Goal: Information Seeking & Learning: Check status

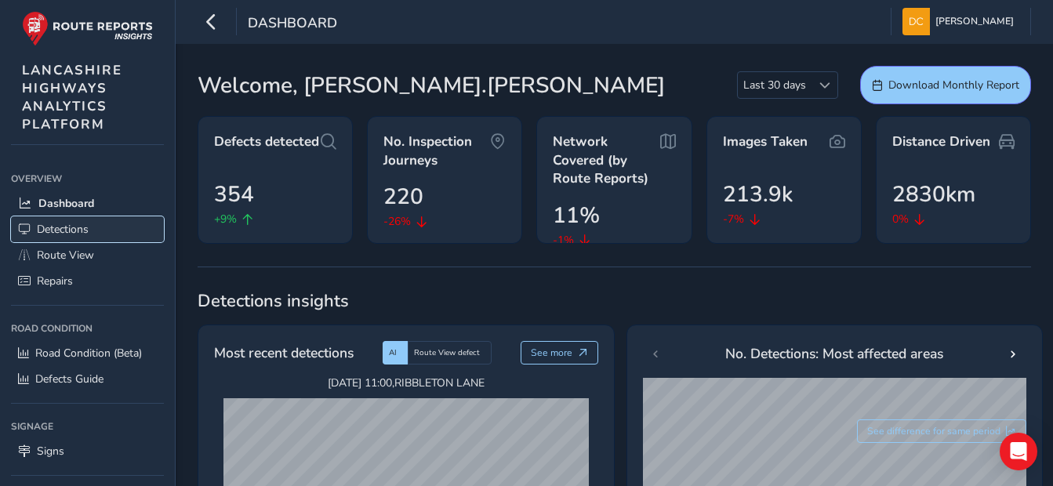
click at [78, 226] on span "Detections" at bounding box center [63, 229] width 52 height 15
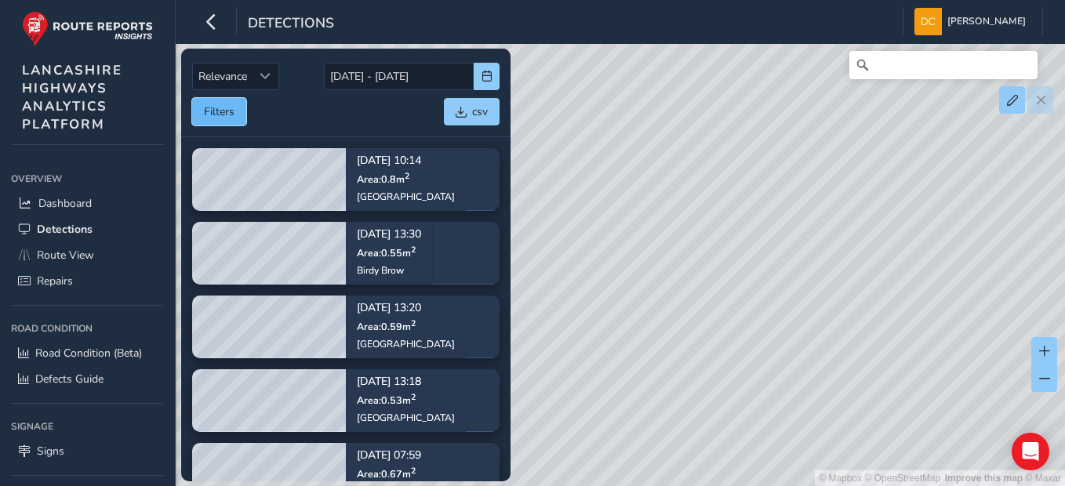
click at [210, 108] on button "Filters" at bounding box center [219, 111] width 54 height 27
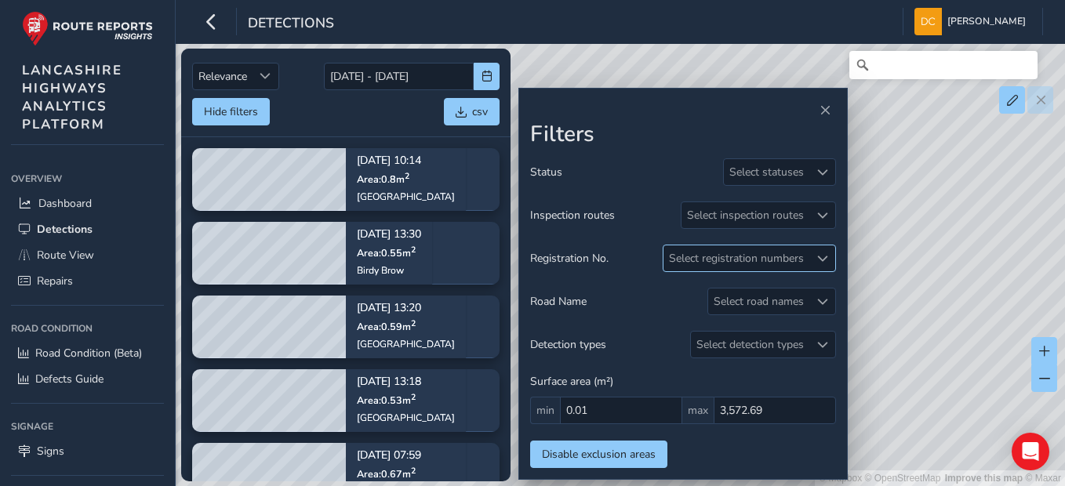
click at [814, 253] on div at bounding box center [822, 258] width 26 height 26
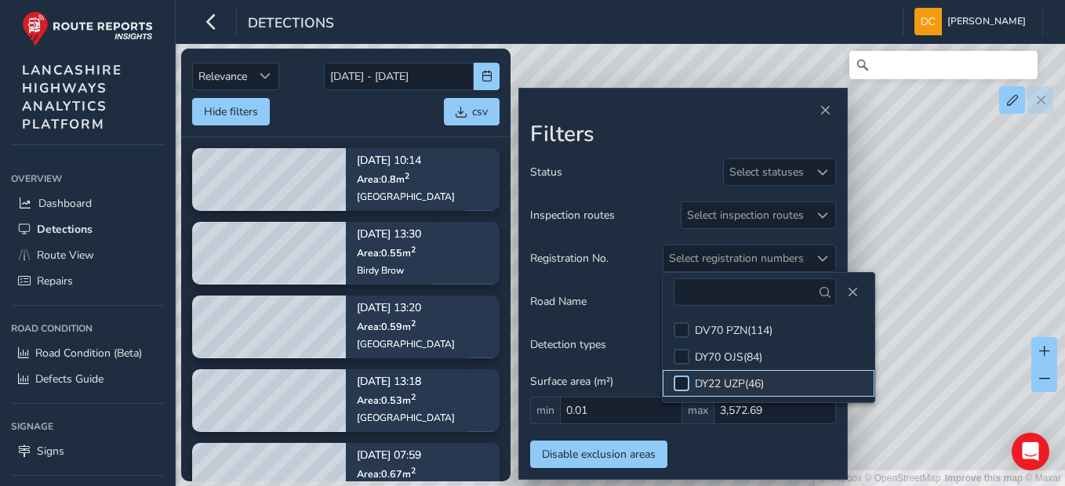
click at [681, 380] on div at bounding box center [681, 383] width 16 height 16
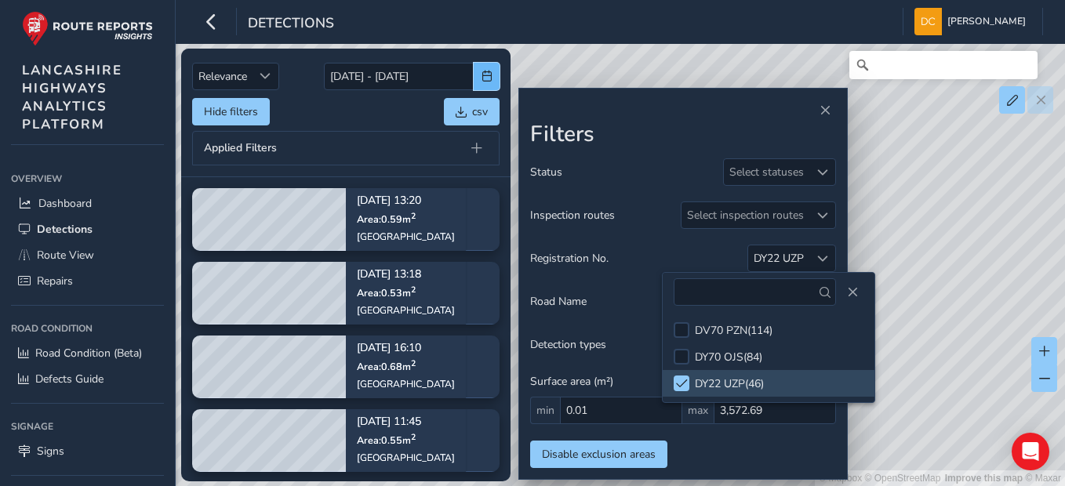
click at [480, 71] on button "button" at bounding box center [486, 76] width 26 height 27
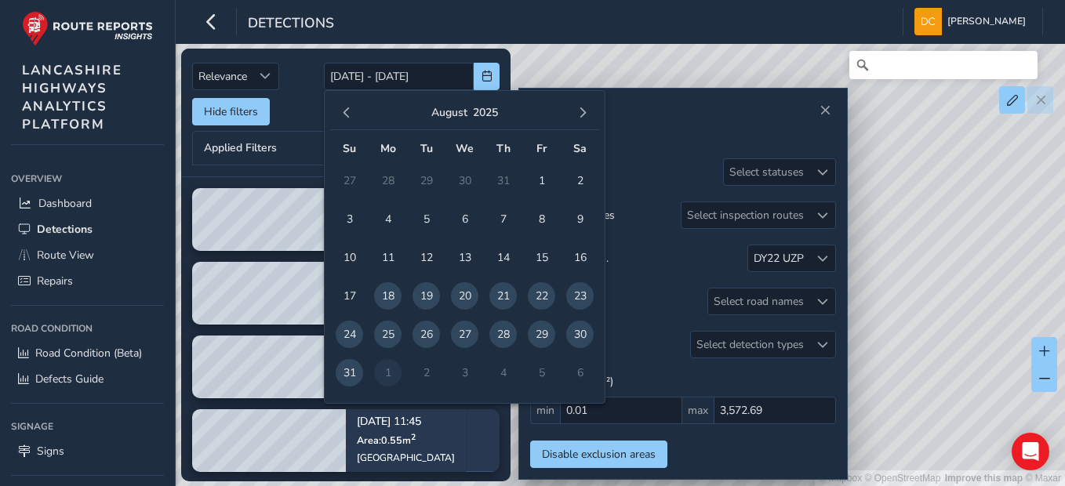
click at [539, 332] on span "29" at bounding box center [541, 334] width 27 height 27
type input "[DATE]"
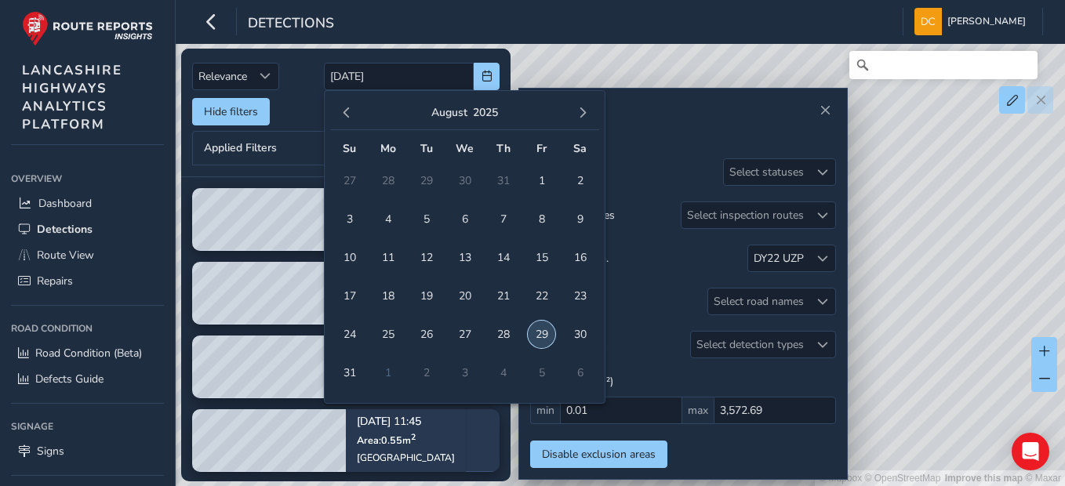
click at [539, 332] on span "29" at bounding box center [541, 334] width 27 height 27
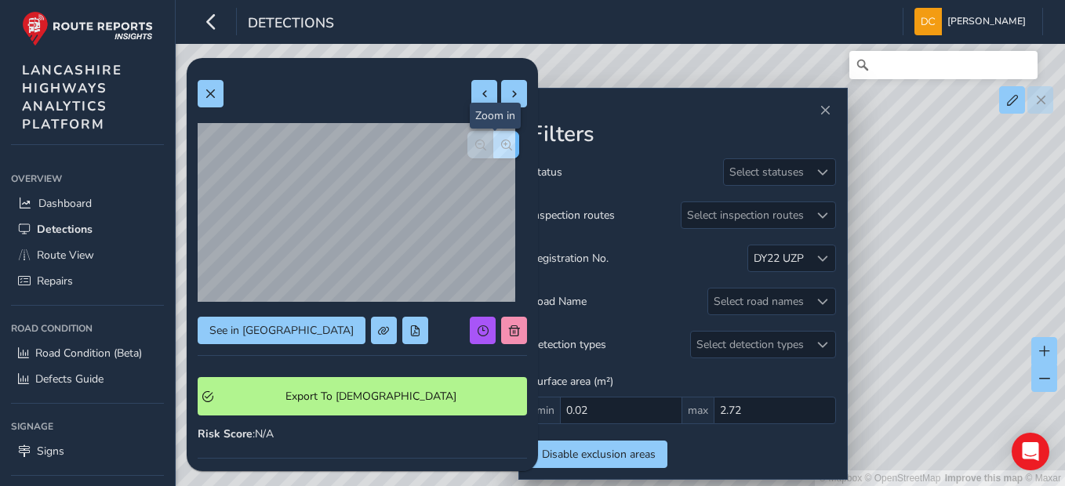
click at [501, 144] on span "button" at bounding box center [506, 145] width 11 height 11
click at [214, 89] on span at bounding box center [210, 94] width 11 height 11
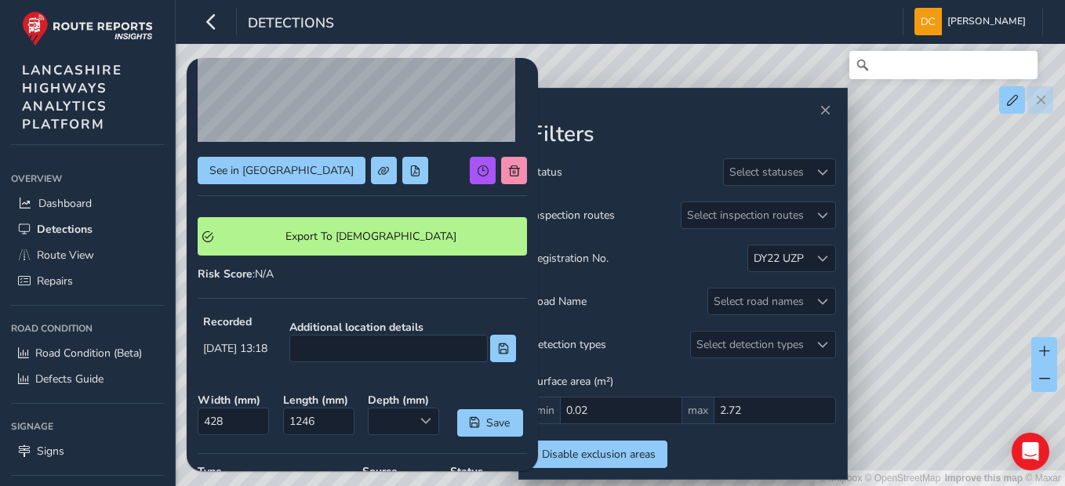
scroll to position [235, 0]
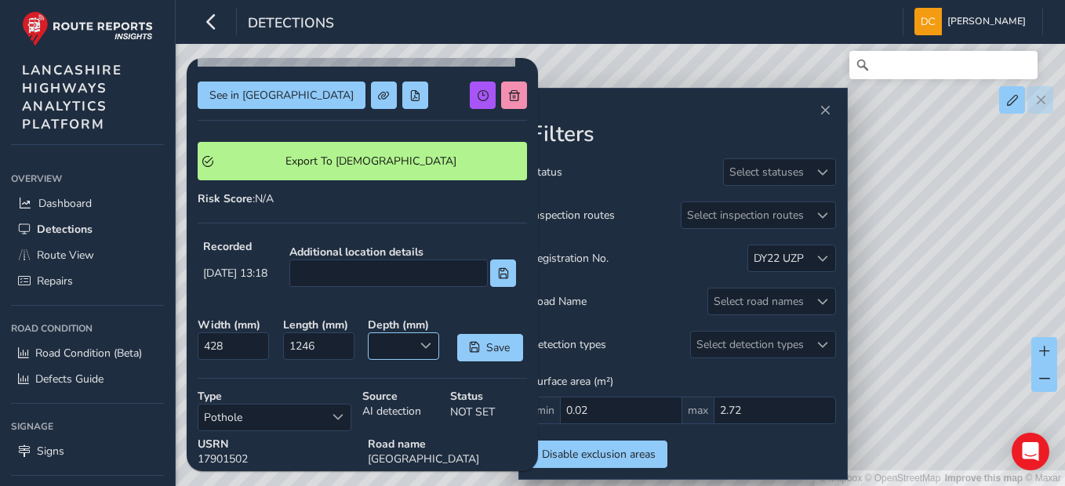
click at [412, 350] on div at bounding box center [425, 346] width 26 height 26
click at [420, 345] on span at bounding box center [425, 345] width 11 height 11
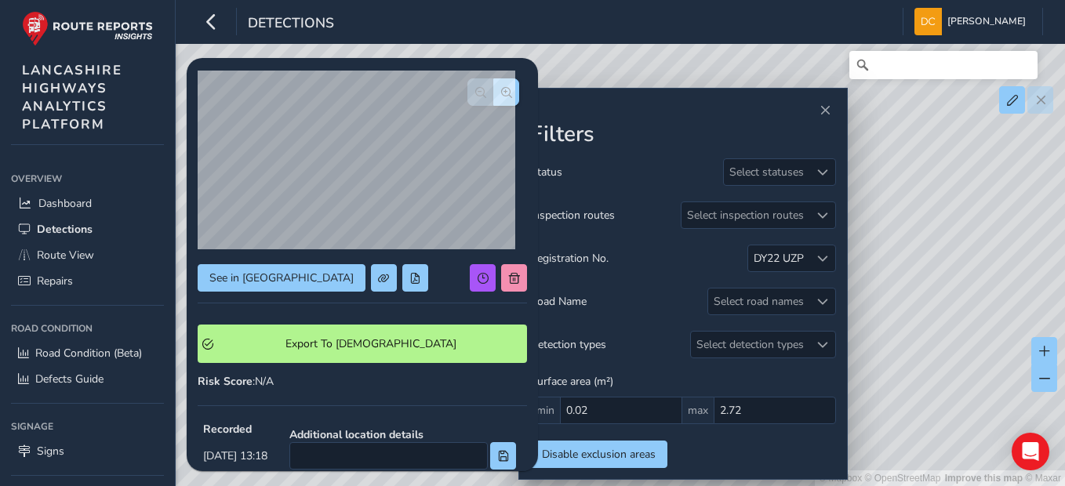
scroll to position [0, 0]
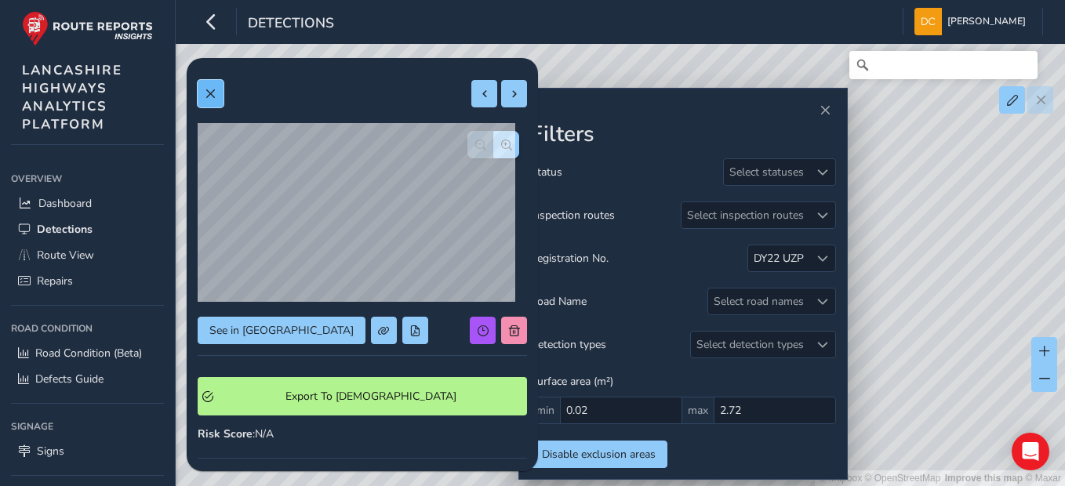
click at [210, 89] on span at bounding box center [210, 94] width 11 height 11
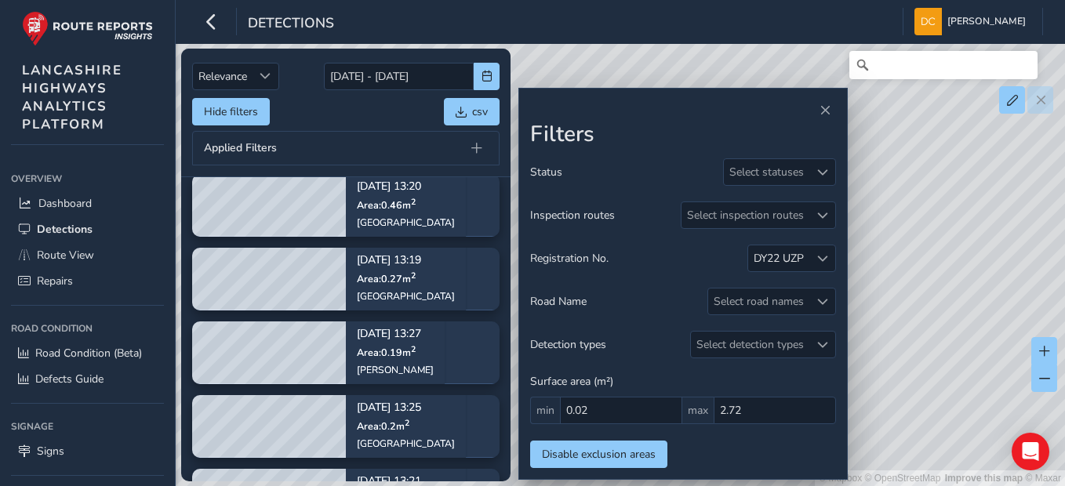
scroll to position [314, 0]
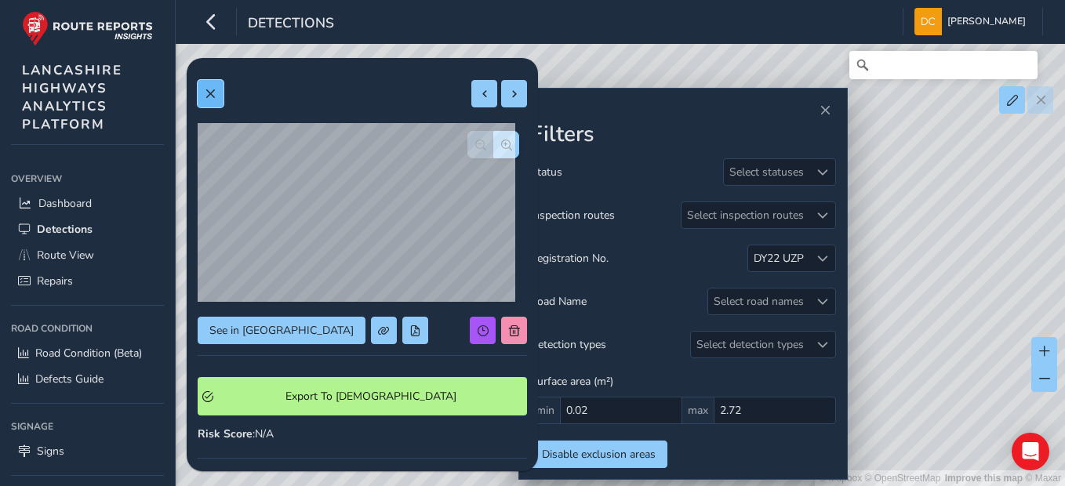
click at [209, 96] on span at bounding box center [210, 94] width 11 height 11
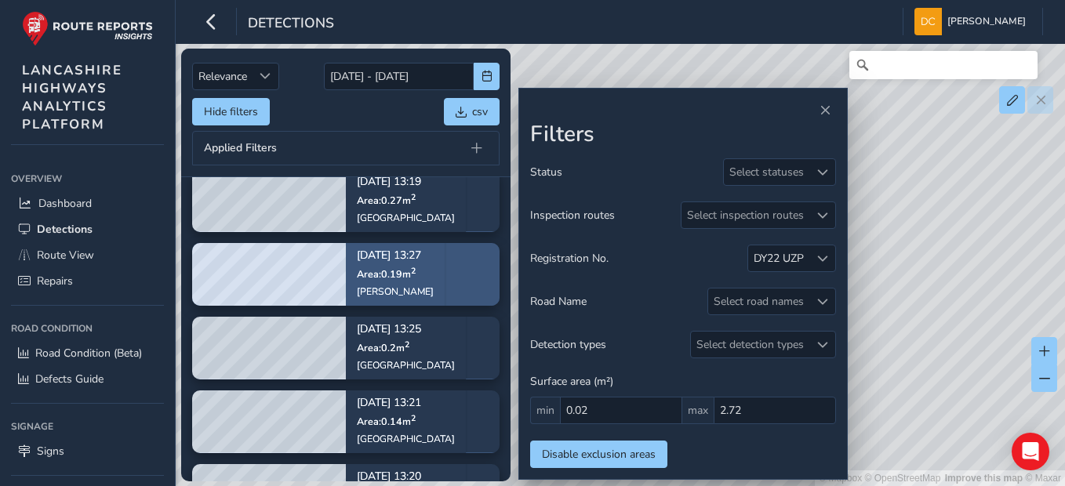
scroll to position [627, 0]
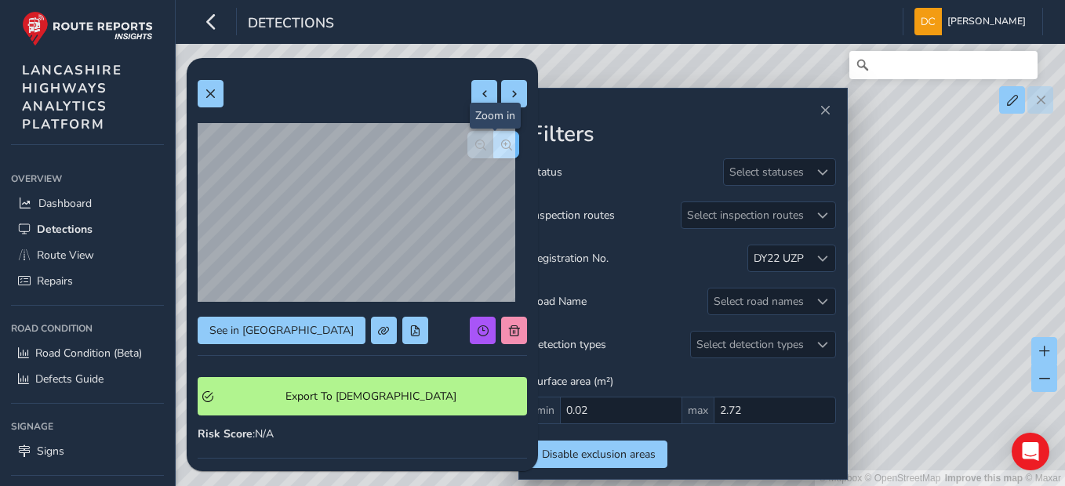
click at [501, 148] on span "button" at bounding box center [506, 145] width 11 height 11
click at [305, 180] on div "See in Route View Export To Symology Risk Score : N/A Recorded [DATE] 13:26 Add…" at bounding box center [362, 460] width 329 height 783
click at [209, 89] on span at bounding box center [210, 94] width 11 height 11
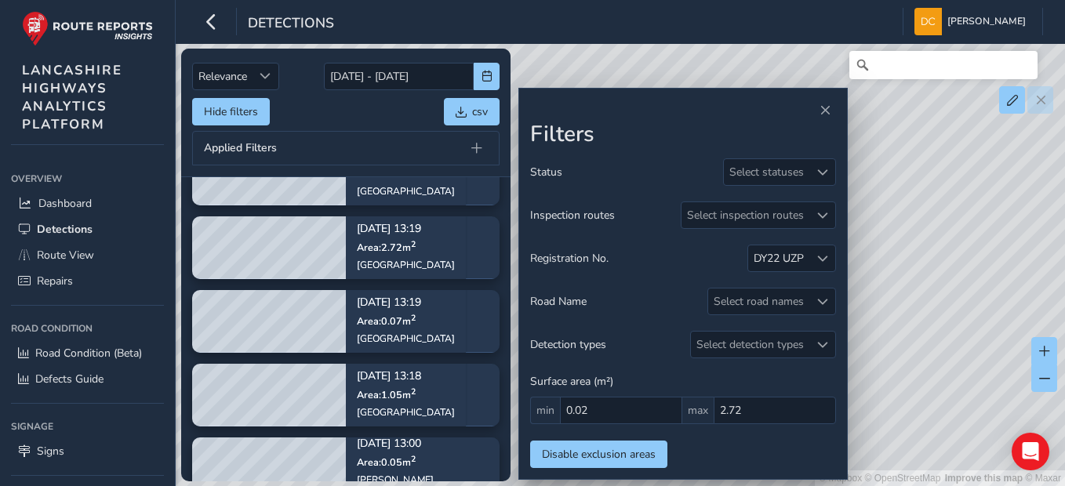
scroll to position [1097, 0]
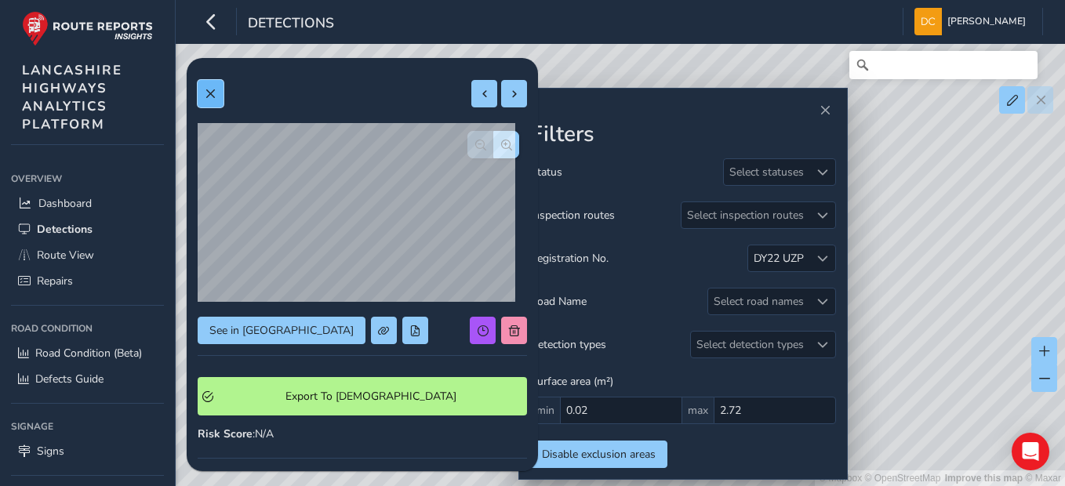
click at [215, 96] on span at bounding box center [210, 94] width 11 height 11
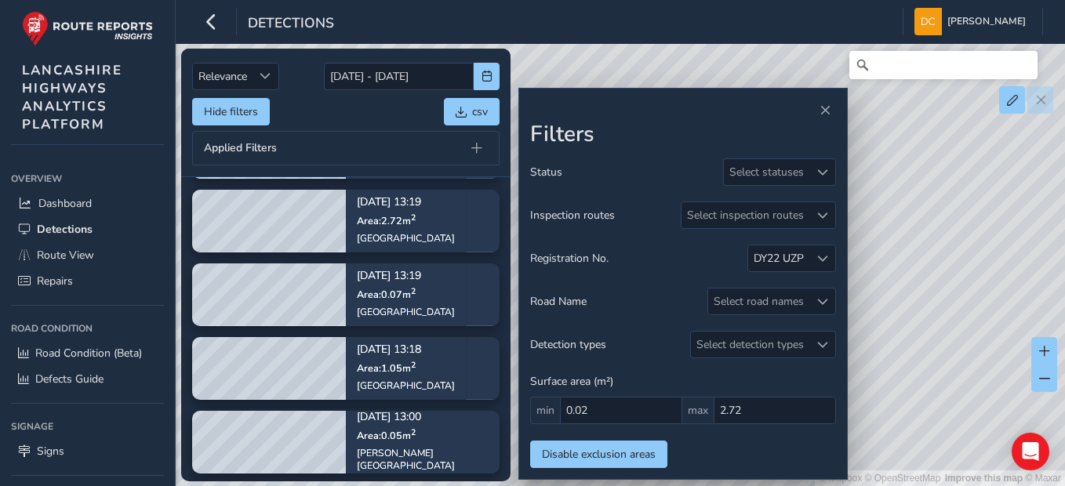
scroll to position [1163, 0]
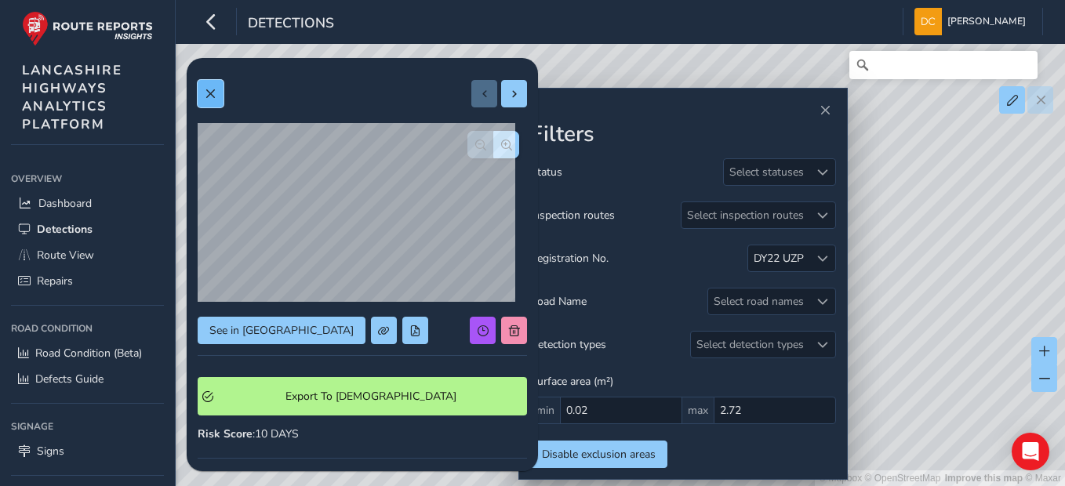
click at [210, 95] on span at bounding box center [210, 94] width 11 height 11
click at [211, 96] on span at bounding box center [210, 94] width 11 height 11
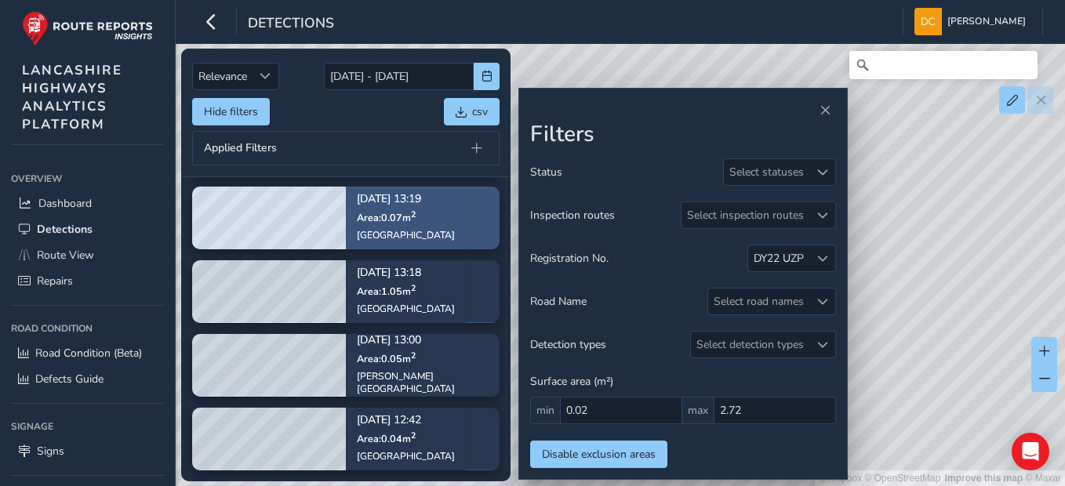
click at [400, 204] on p "[DATE] 13:19" at bounding box center [406, 199] width 98 height 11
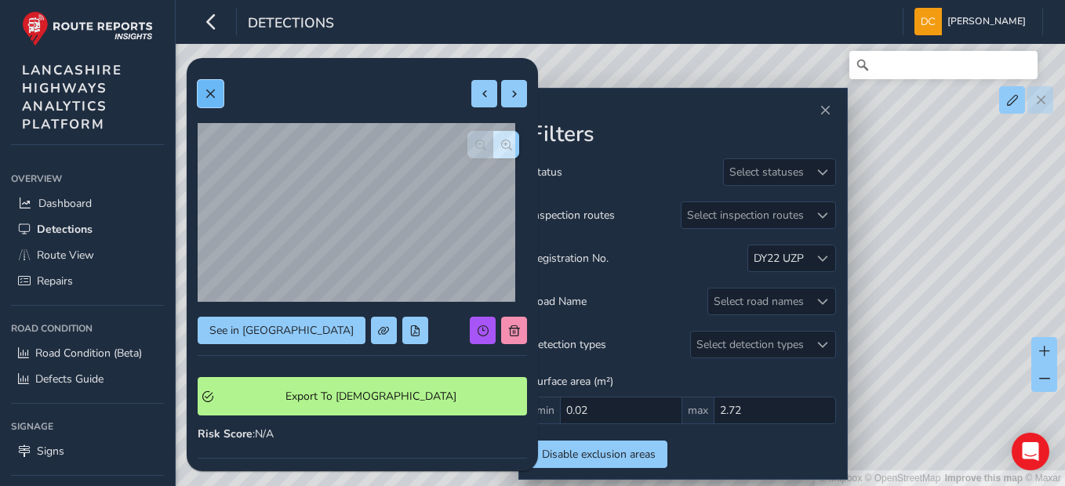
click at [212, 102] on button at bounding box center [211, 93] width 26 height 27
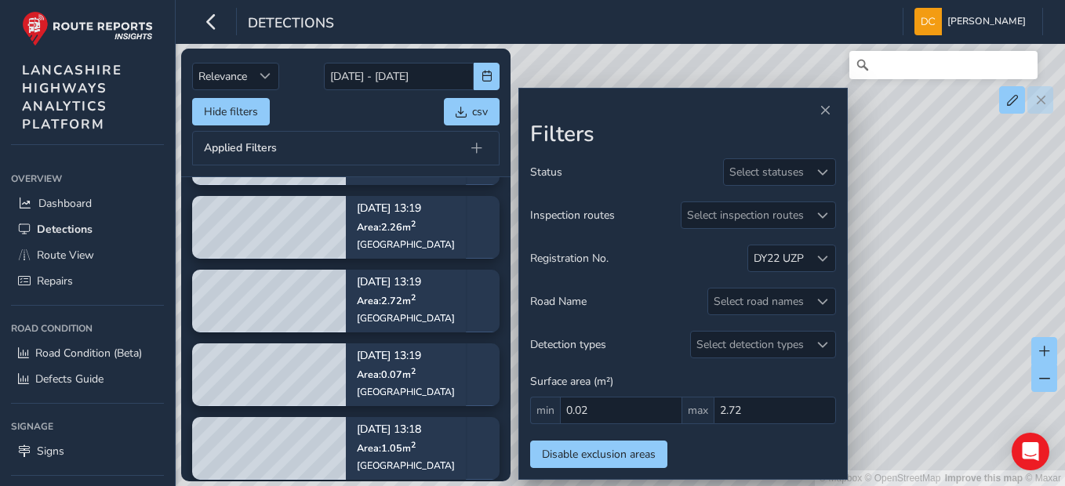
scroll to position [893, 0]
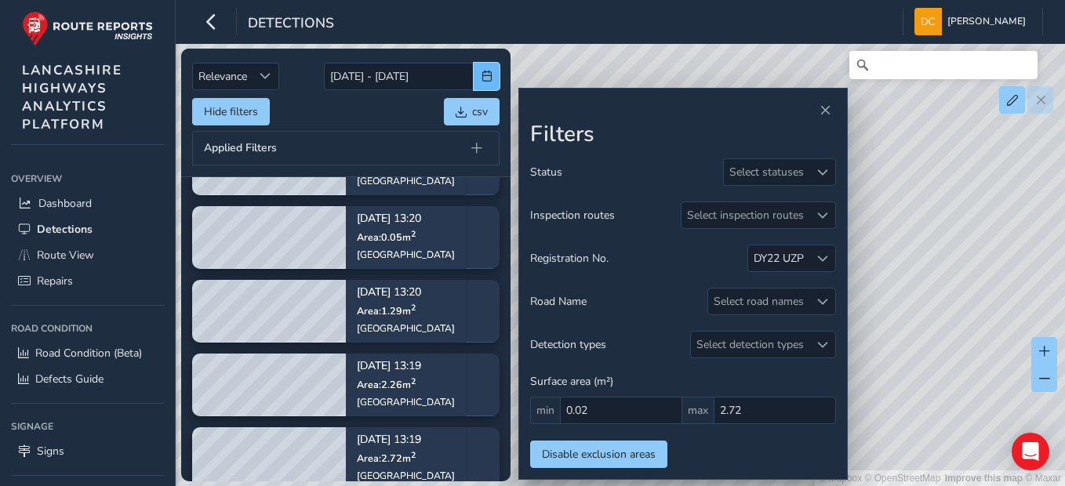
click at [484, 72] on span "button" at bounding box center [486, 76] width 11 height 11
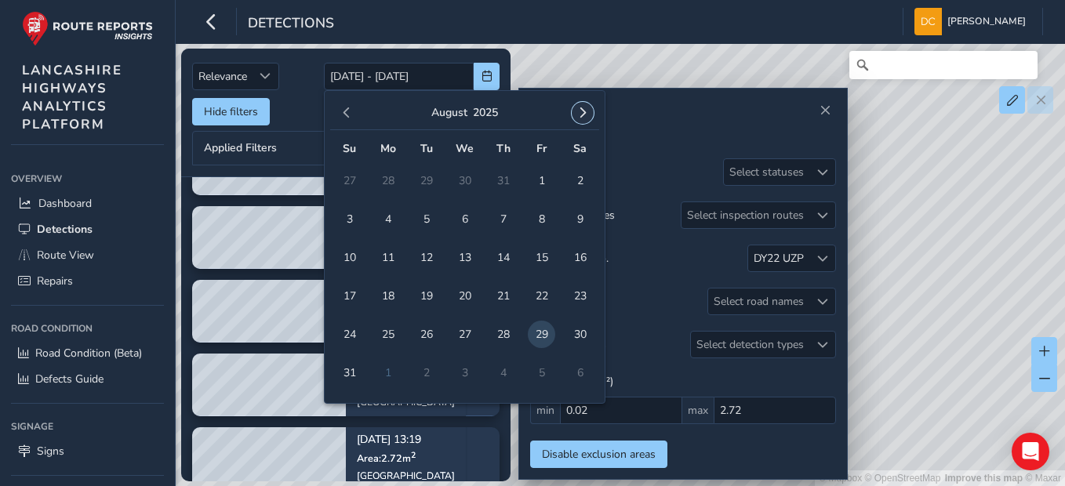
click at [582, 114] on span "button" at bounding box center [582, 112] width 11 height 11
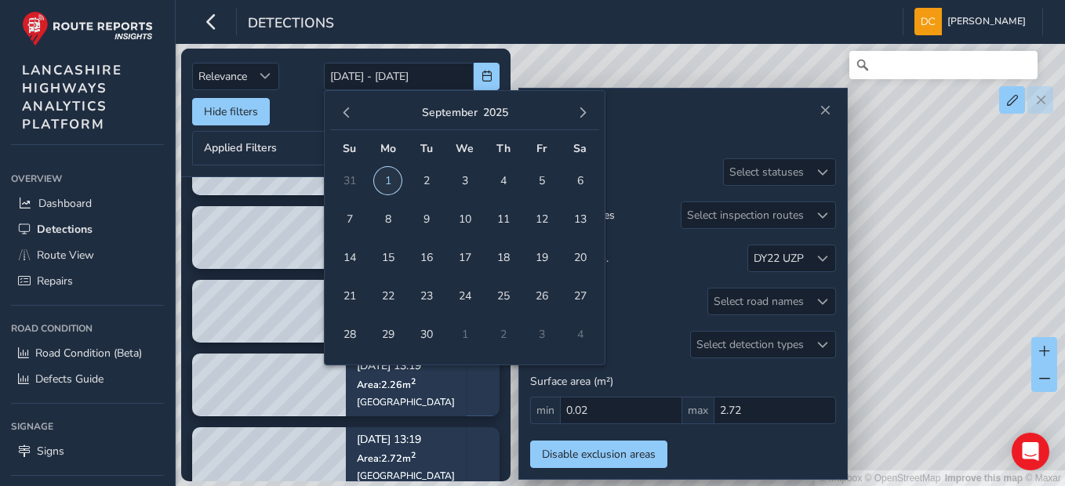
click at [387, 180] on span "1" at bounding box center [387, 180] width 27 height 27
type input "[DATE]"
click at [385, 181] on span "1" at bounding box center [387, 180] width 27 height 27
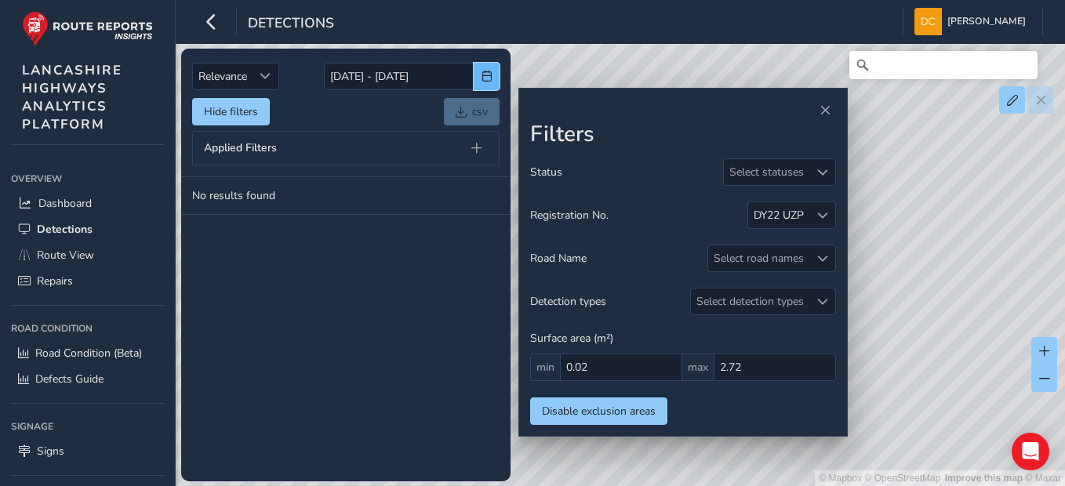
click at [488, 80] on span "button" at bounding box center [486, 76] width 11 height 11
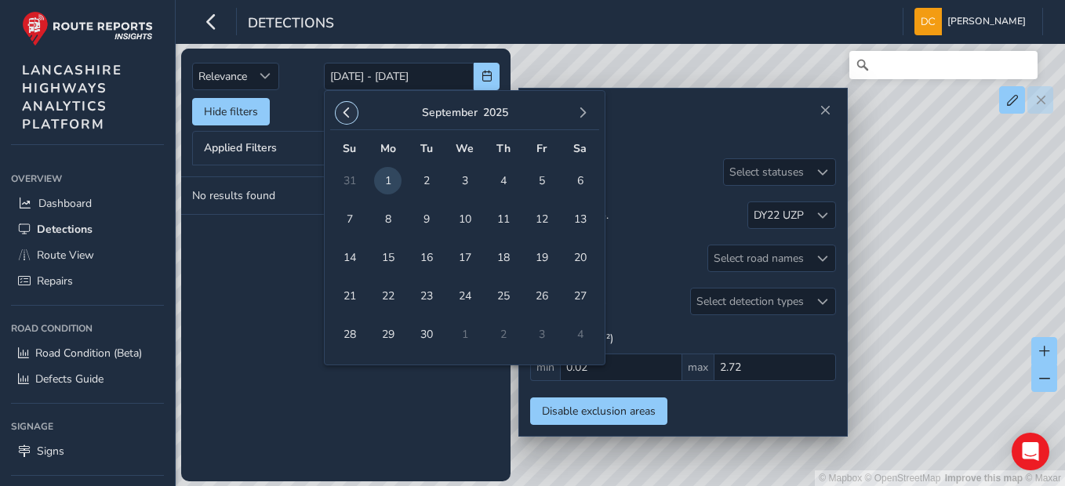
click at [343, 111] on span "button" at bounding box center [346, 112] width 11 height 11
click at [537, 330] on span "29" at bounding box center [541, 334] width 27 height 27
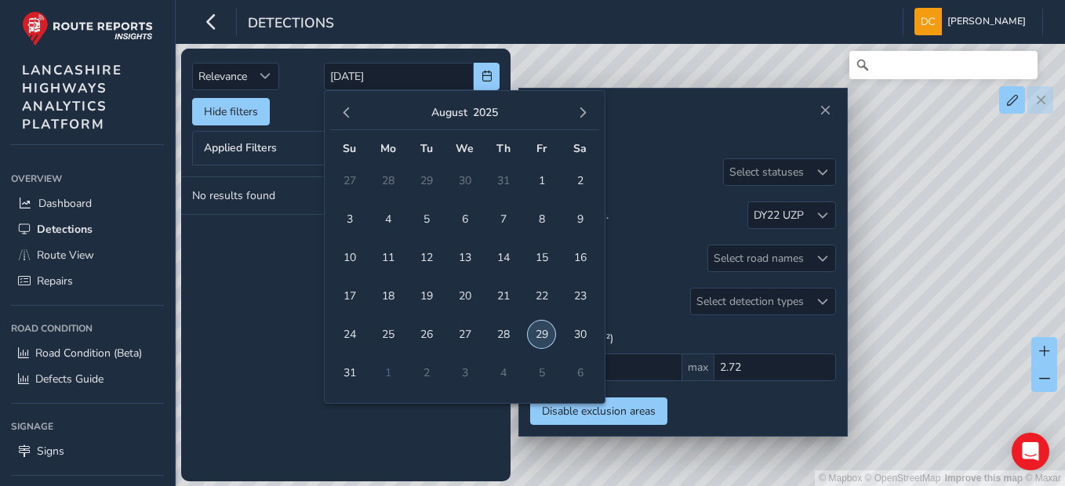
click at [542, 333] on span "29" at bounding box center [541, 334] width 27 height 27
type input "[DATE] - [DATE]"
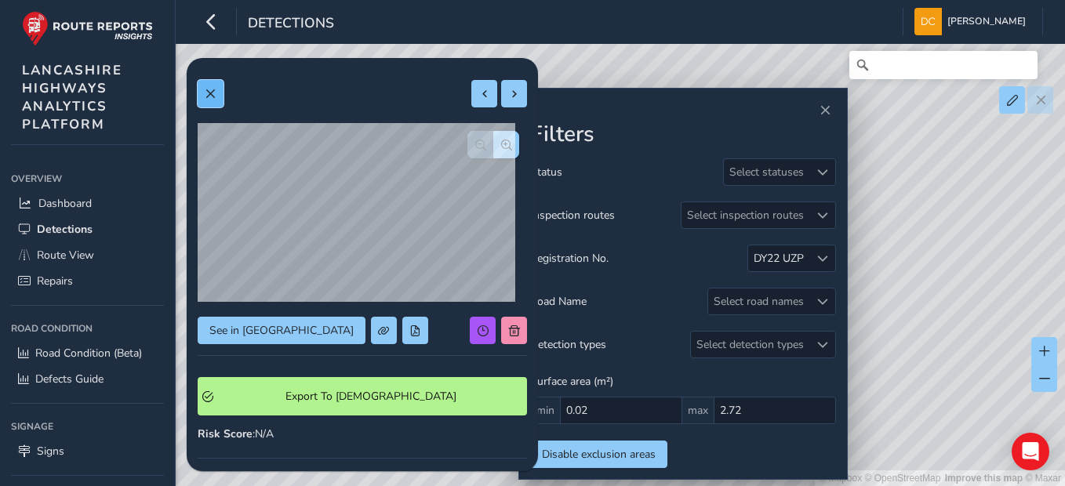
click at [221, 90] on button at bounding box center [211, 93] width 26 height 27
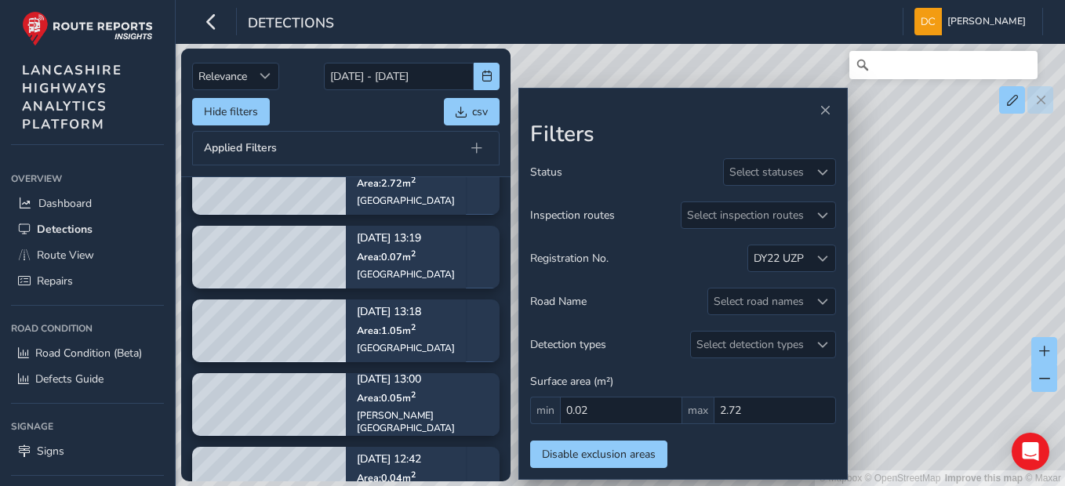
scroll to position [1163, 0]
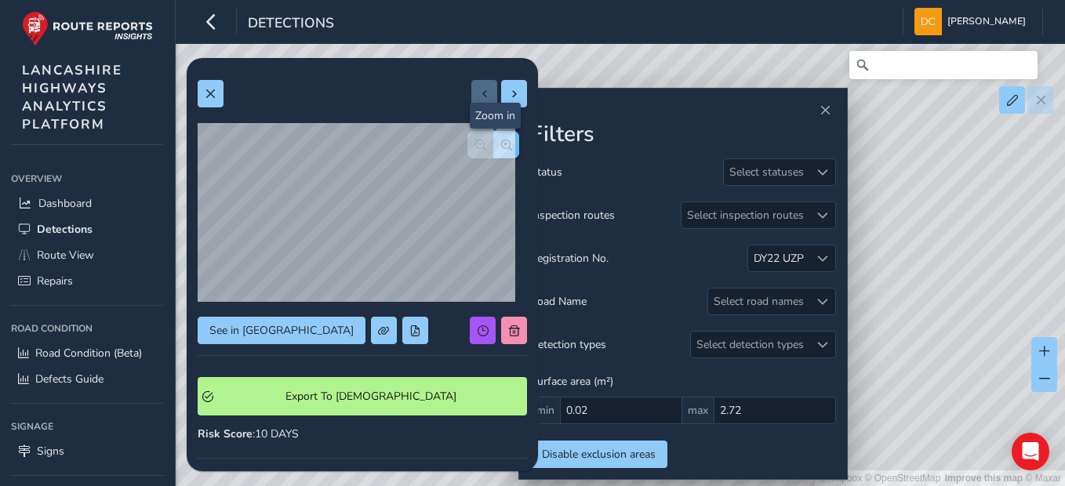
click at [501, 148] on span "button" at bounding box center [506, 145] width 11 height 11
click at [501, 140] on span "button" at bounding box center [506, 145] width 11 height 11
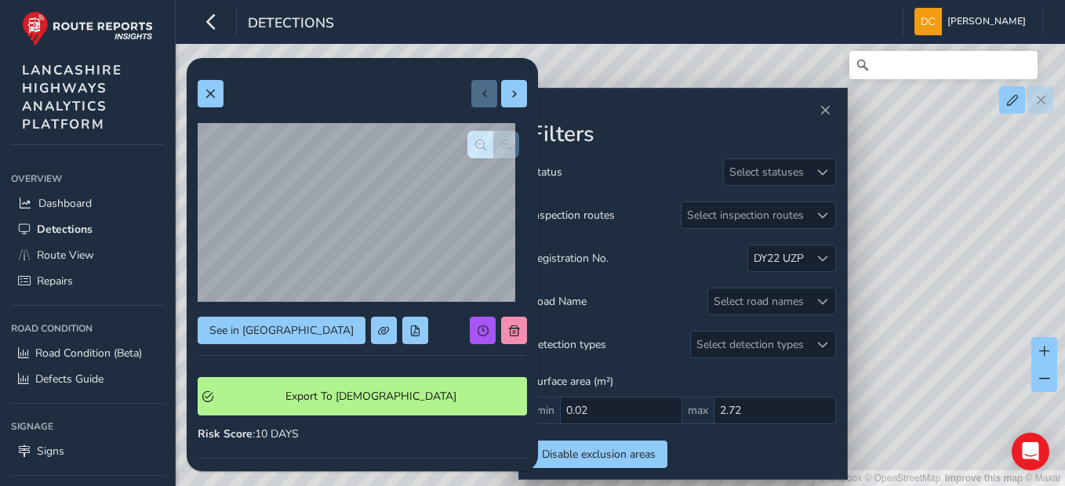
click at [495, 140] on div at bounding box center [493, 144] width 52 height 27
click at [219, 94] on button at bounding box center [211, 93] width 26 height 27
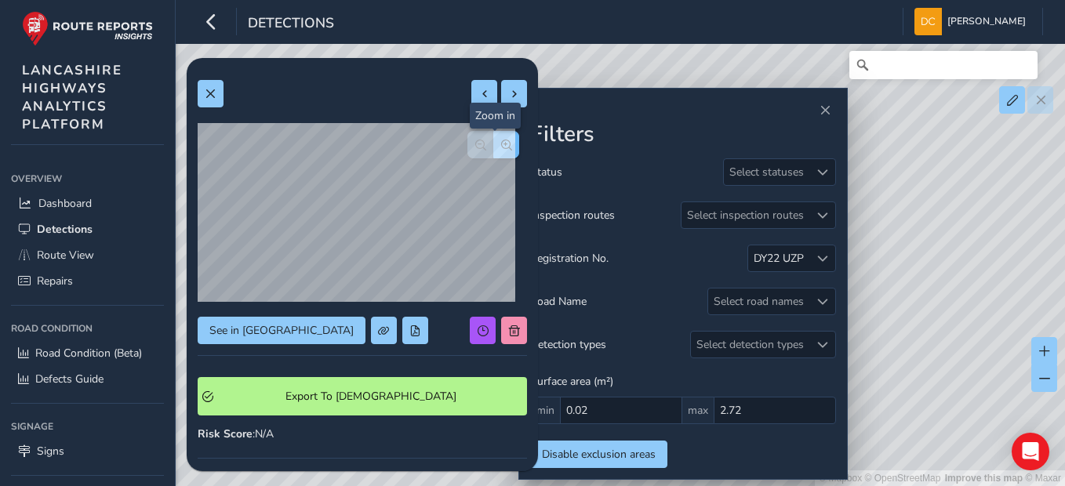
click at [501, 144] on span "button" at bounding box center [506, 145] width 11 height 11
